Goal: Transaction & Acquisition: Purchase product/service

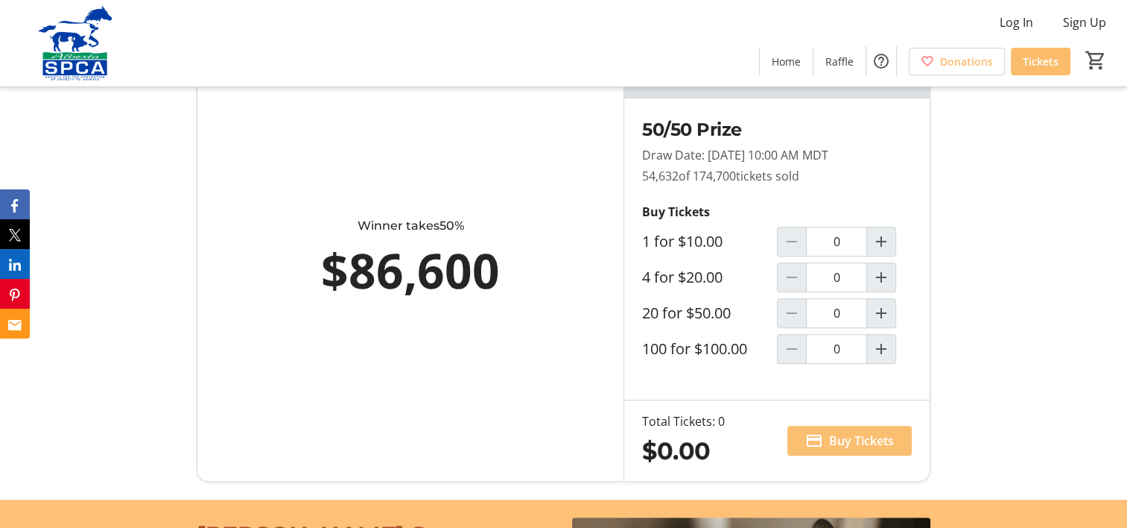
scroll to position [894, 0]
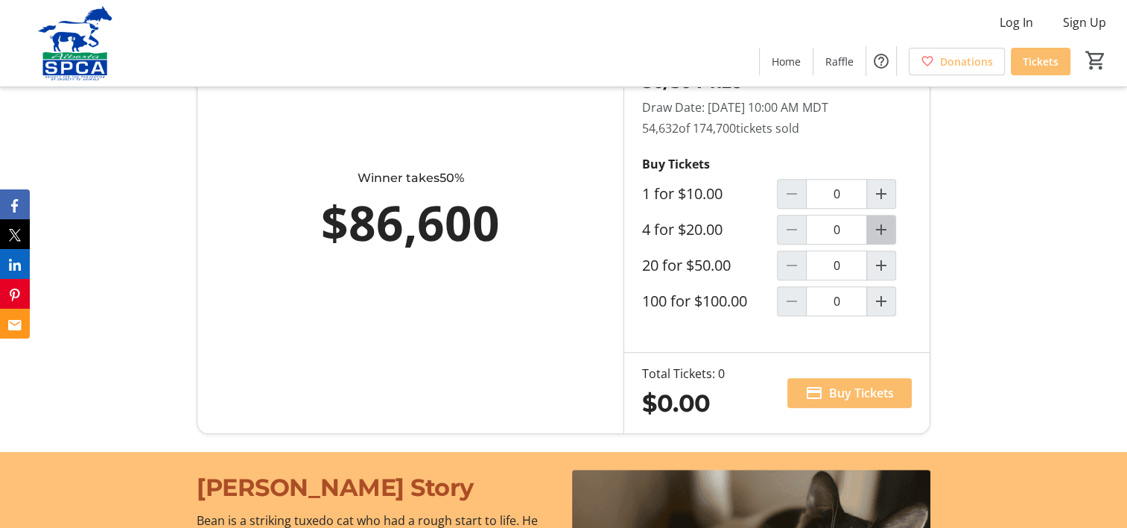
click at [882, 232] on mat-icon "Increment by one" at bounding box center [882, 230] width 18 height 18
type input "1"
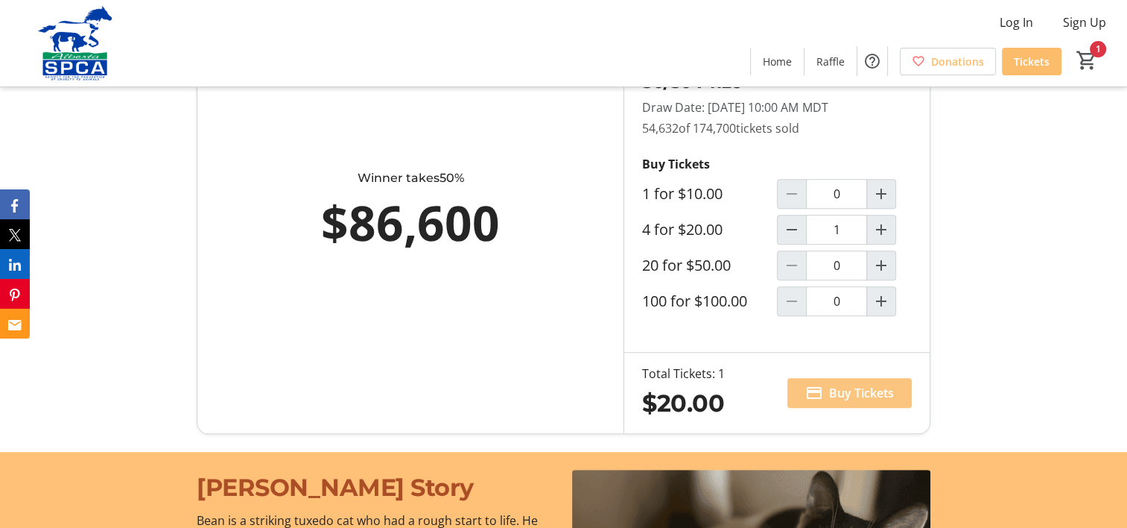
click at [875, 388] on span "Buy Tickets" at bounding box center [861, 393] width 65 height 18
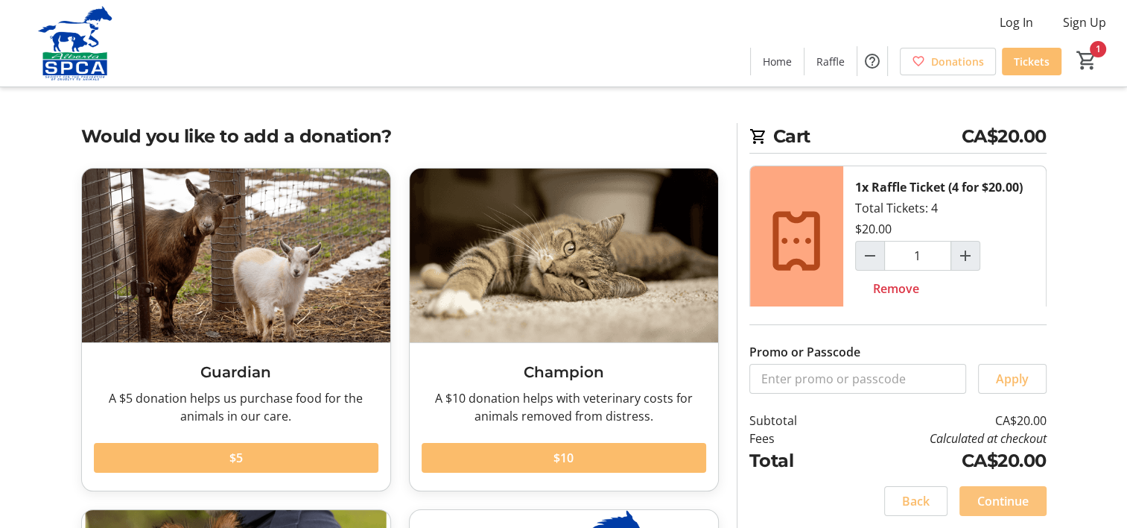
click at [1007, 502] on span "Continue" at bounding box center [1003, 501] width 51 height 18
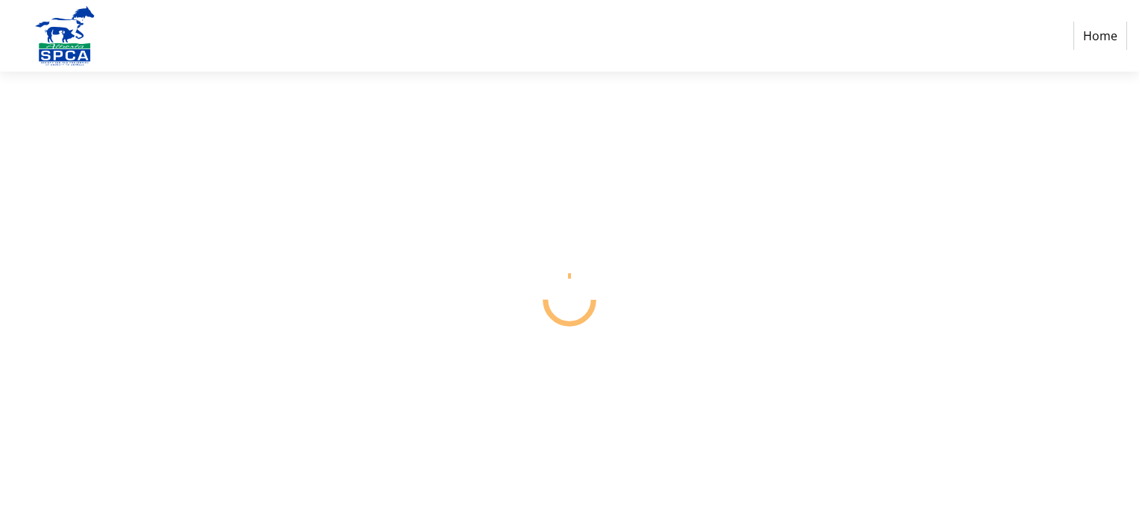
select select "CA"
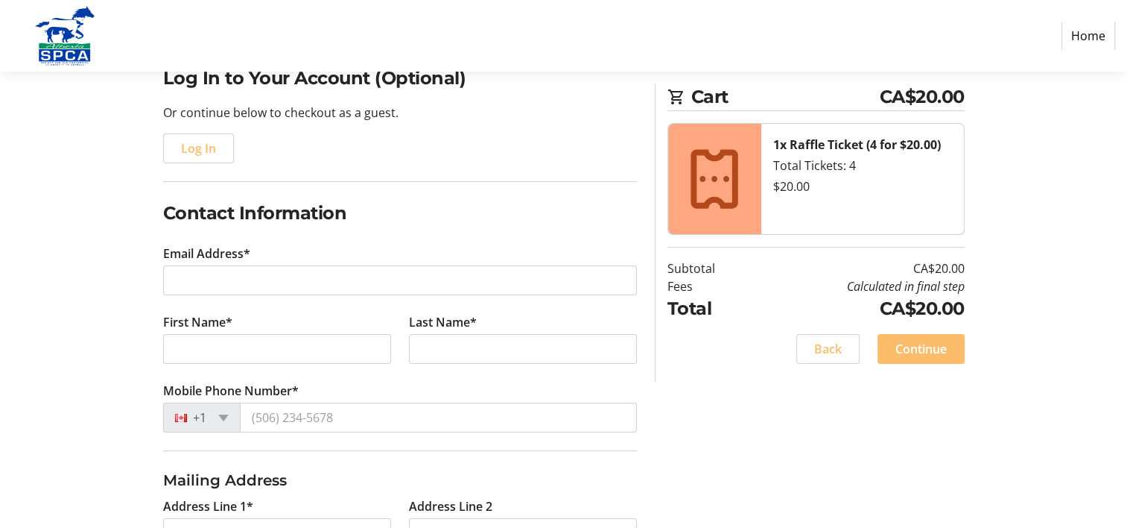
scroll to position [224, 0]
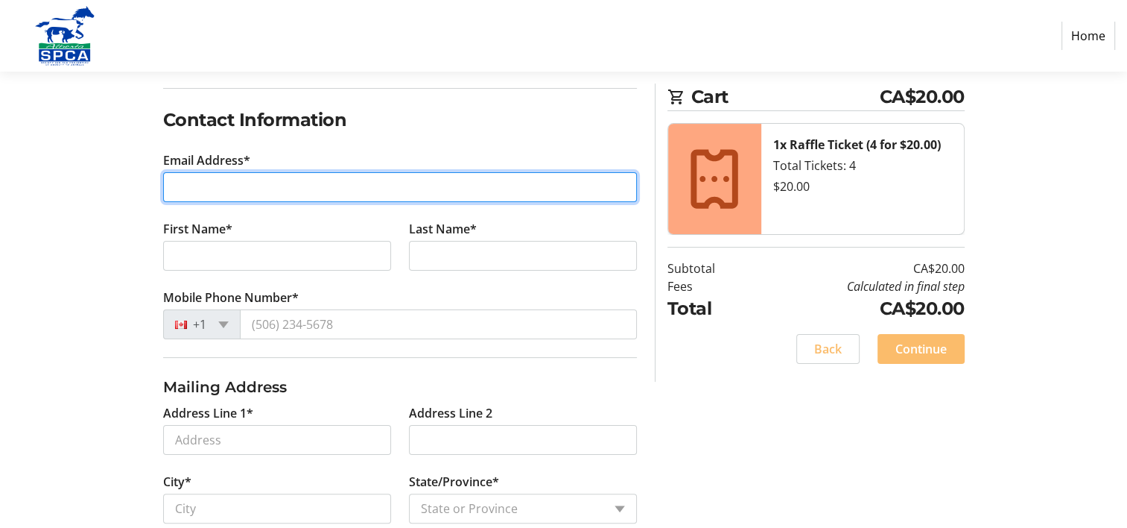
click at [240, 181] on input "Email Address*" at bounding box center [400, 187] width 474 height 30
type input "[PERSON_NAME][EMAIL_ADDRESS][DOMAIN_NAME]"
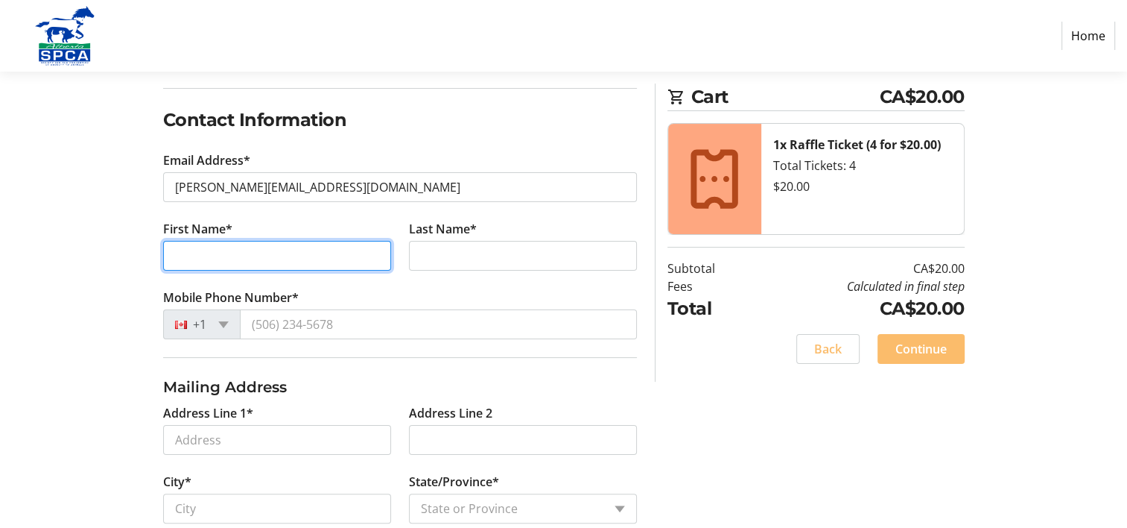
type input "[PERSON_NAME]"
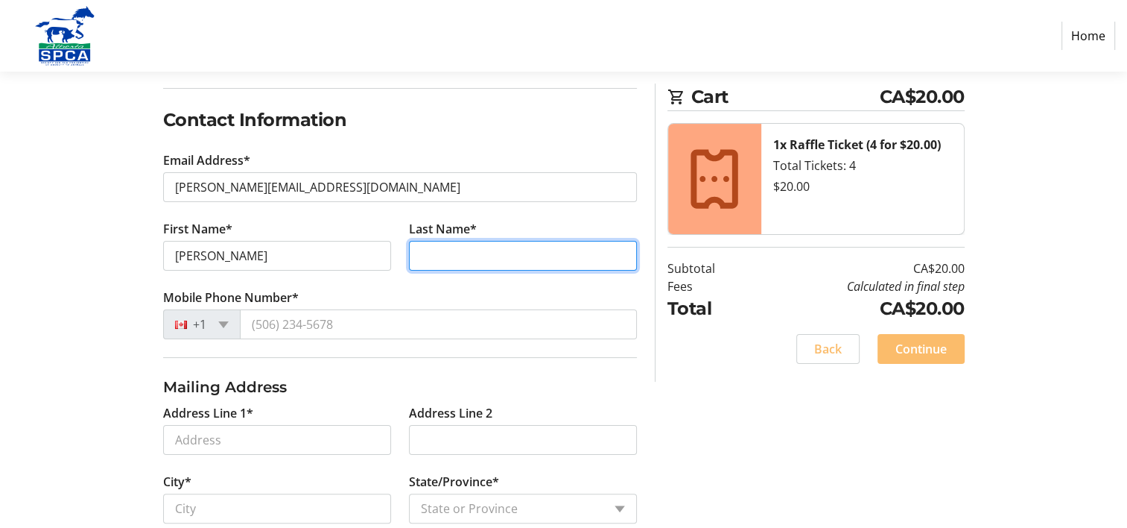
type input "[PERSON_NAME]"
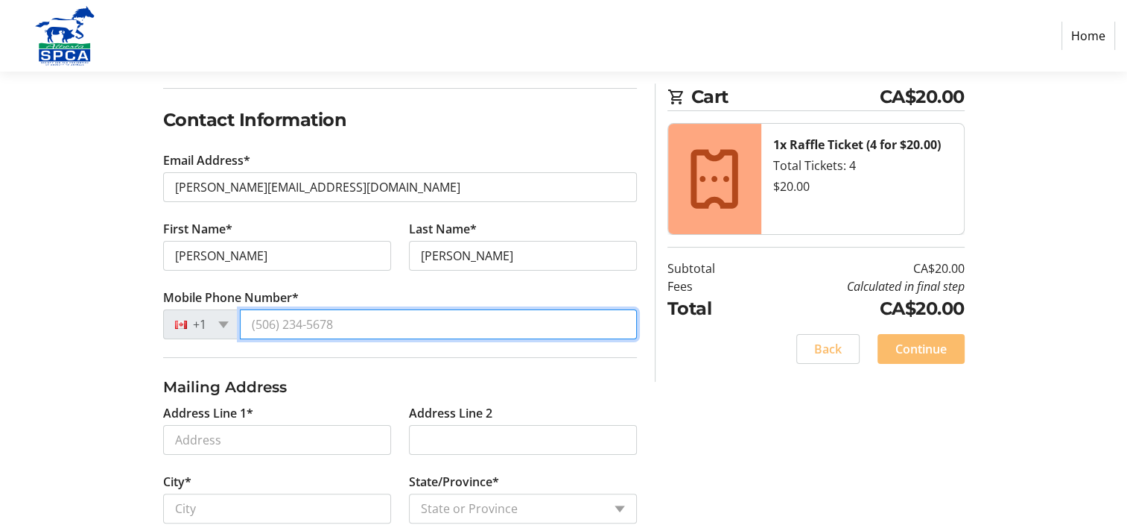
type input "[PHONE_NUMBER]"
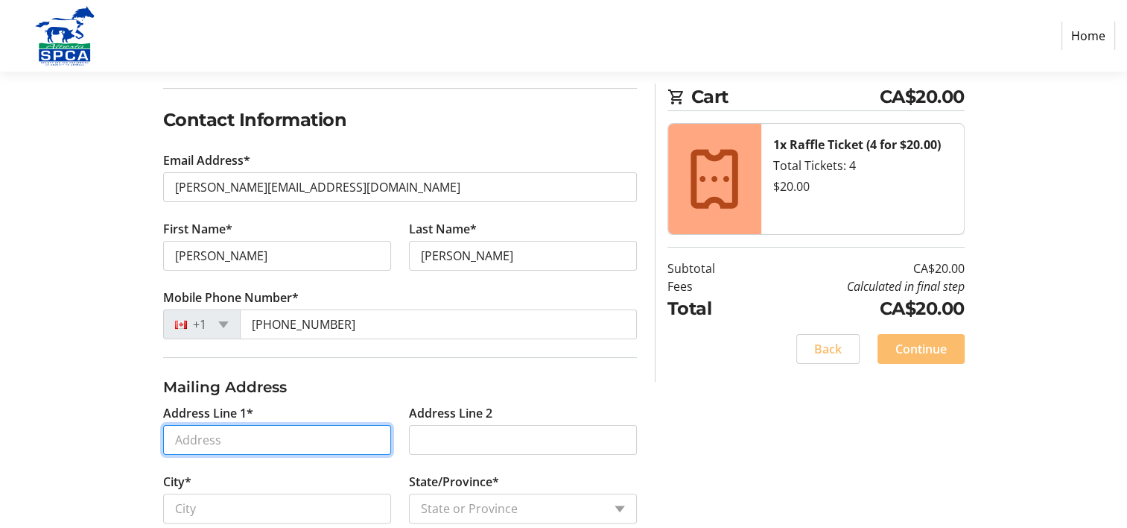
type input "[STREET_ADDRESS]"
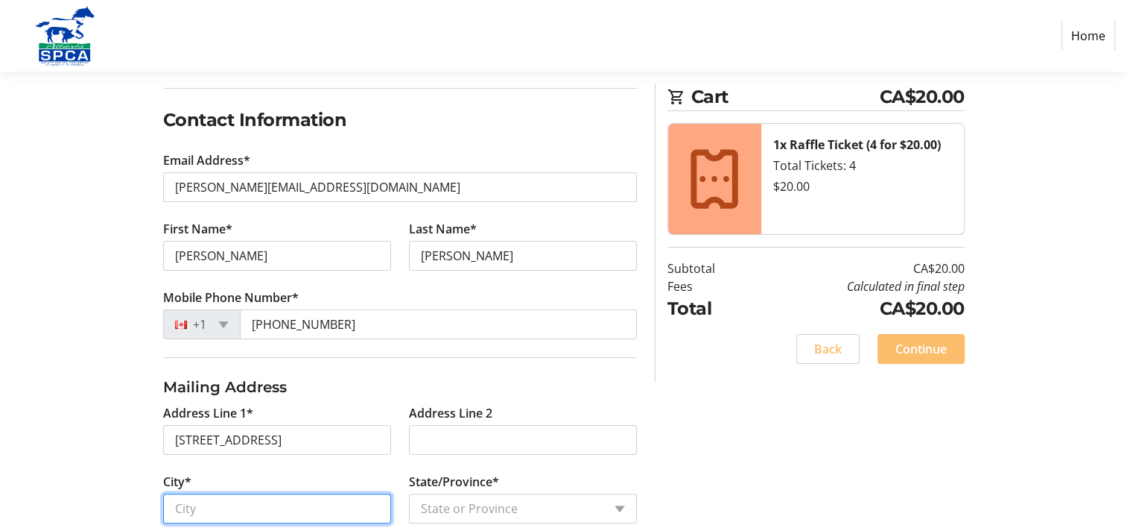
type input "[GEOGRAPHIC_DATA]"
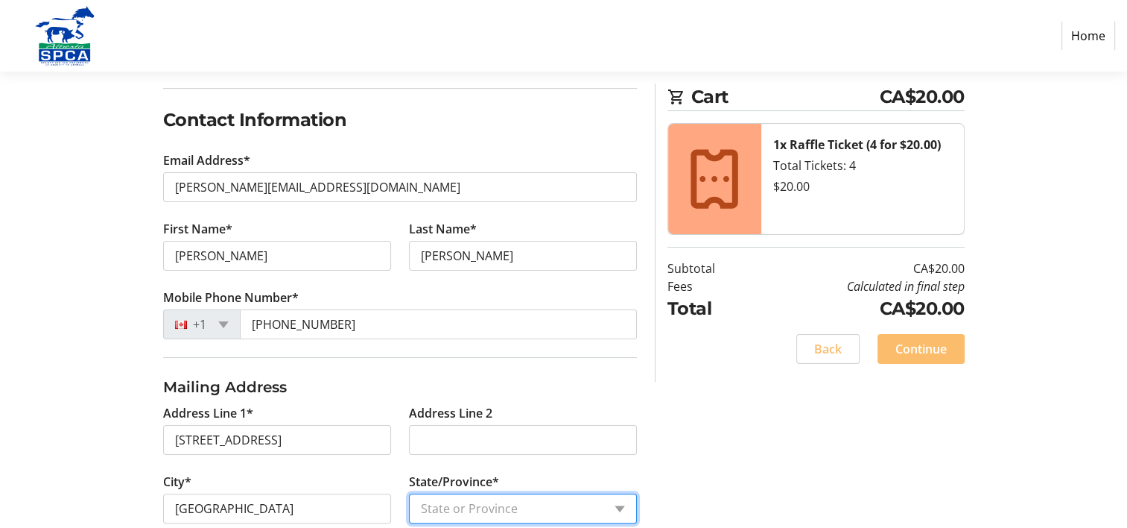
select select "AB"
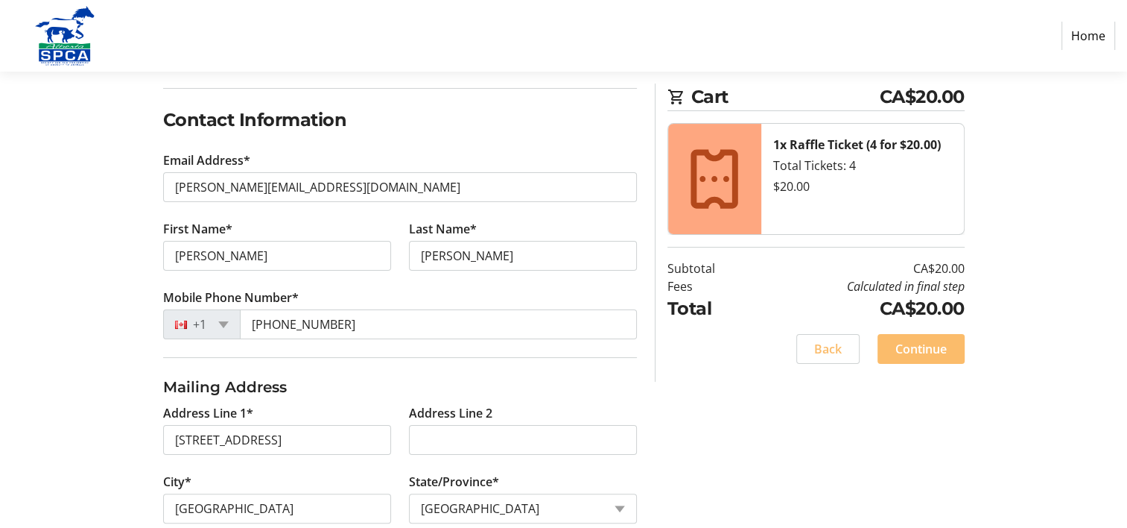
type input "T2W 3P3"
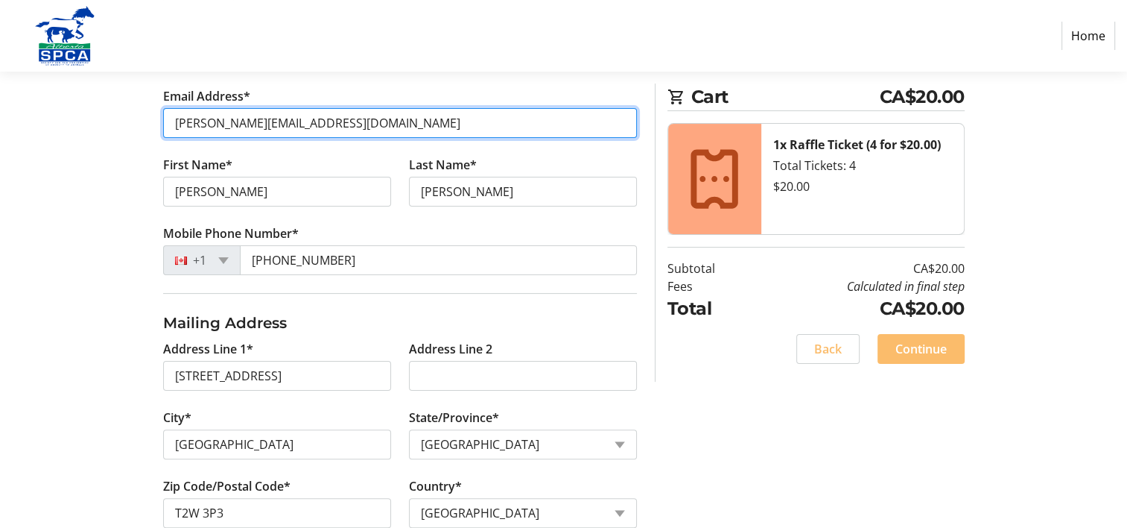
scroll to position [414, 0]
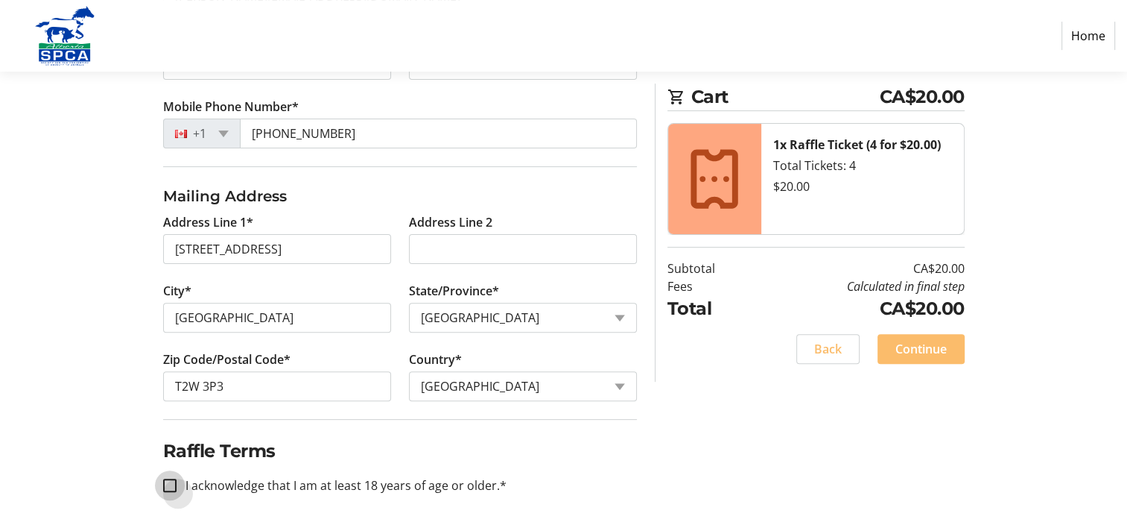
click at [171, 481] on input "I acknowledge that I am at least 18 years of age or older.*" at bounding box center [169, 484] width 13 height 13
checkbox input "true"
click at [927, 343] on span "Continue" at bounding box center [921, 349] width 51 height 18
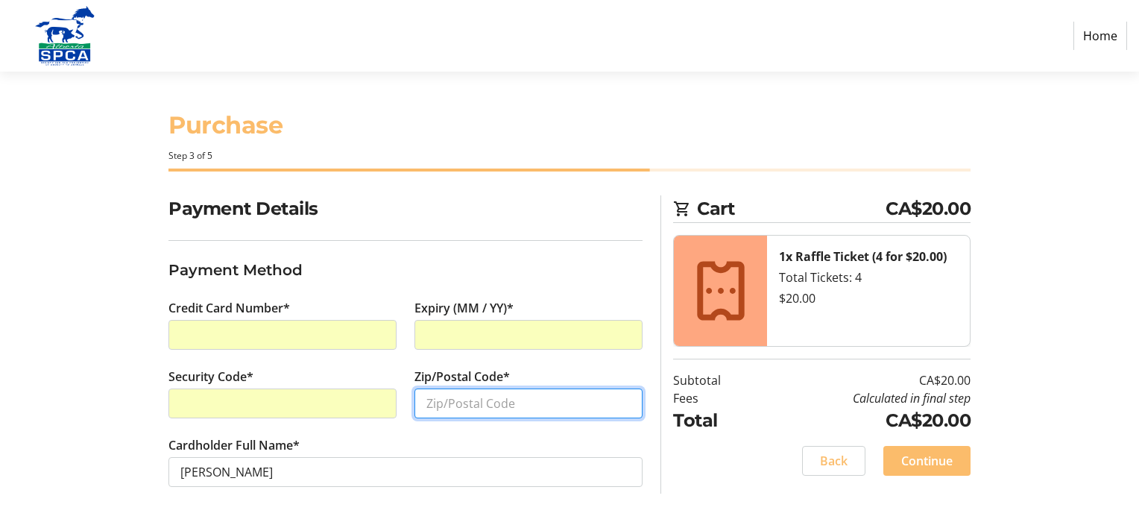
click at [513, 393] on input "Zip/Postal Code*" at bounding box center [528, 403] width 228 height 30
type input "t2w3p3"
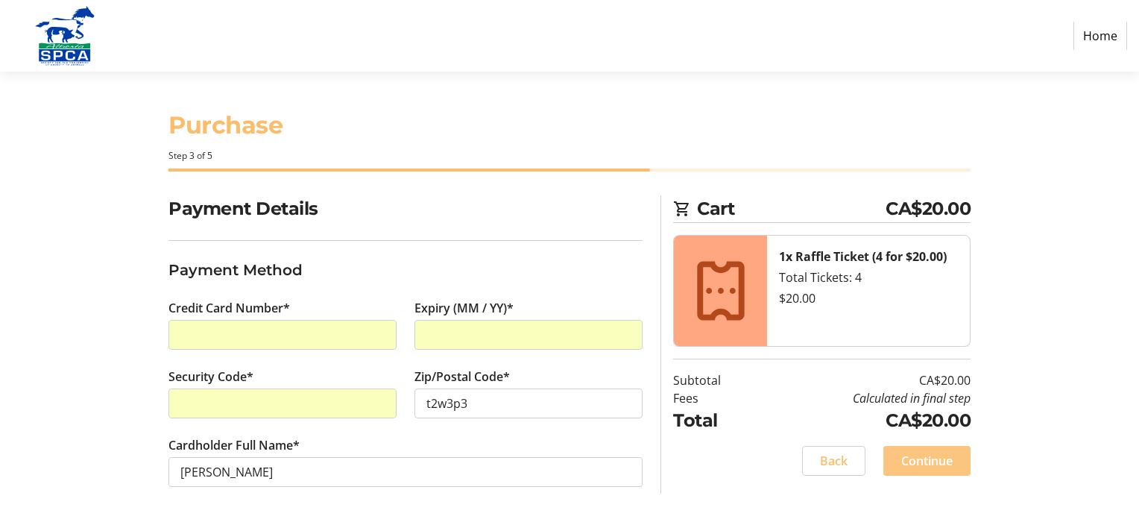
click at [925, 456] on span "Continue" at bounding box center [926, 461] width 51 height 18
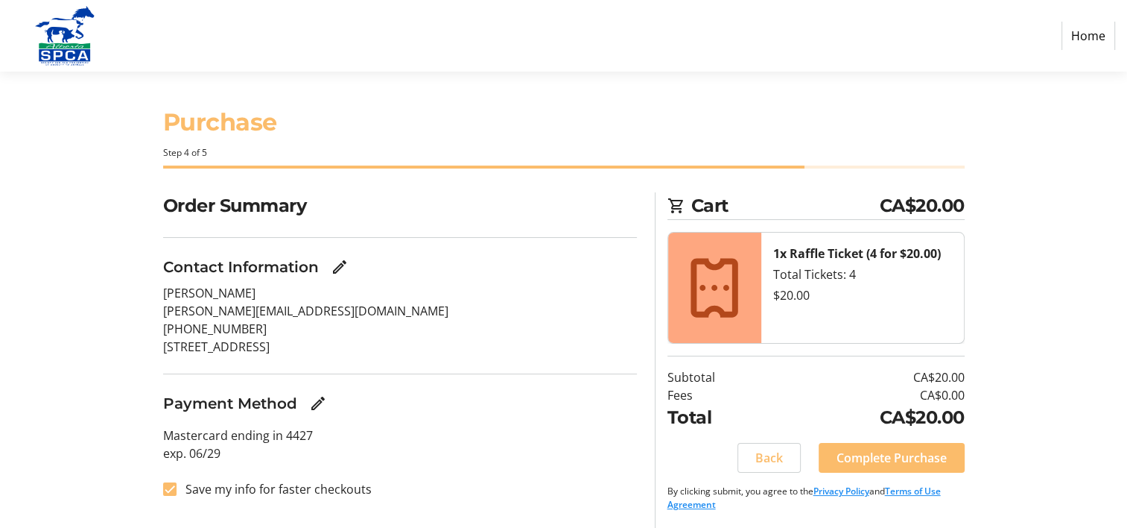
scroll to position [4, 0]
click at [900, 449] on span "Complete Purchase" at bounding box center [892, 457] width 110 height 18
